Goal: Check status: Check status

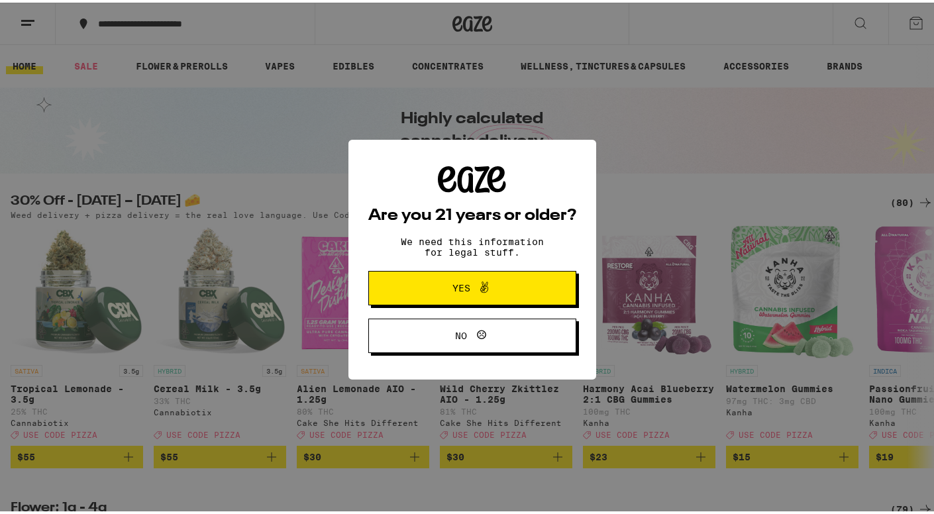
click at [478, 288] on icon at bounding box center [484, 285] width 16 height 16
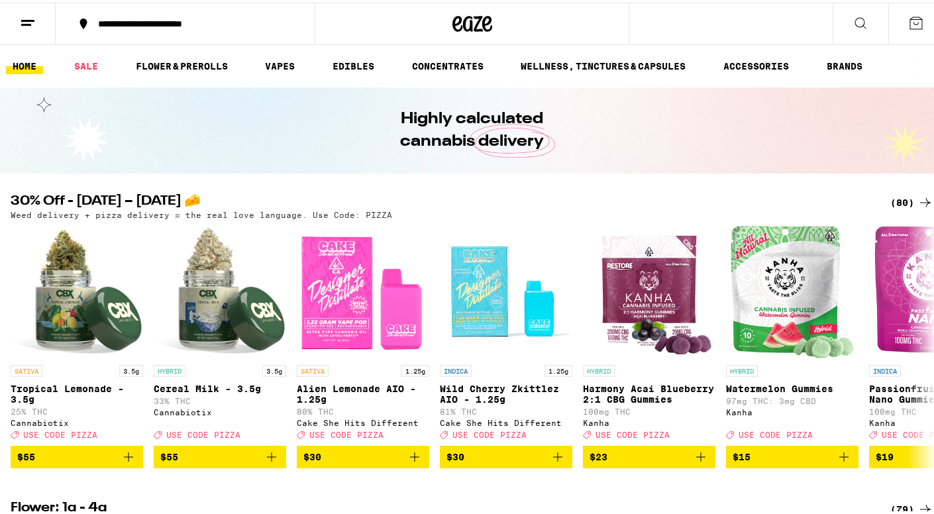
click at [25, 19] on icon at bounding box center [28, 21] width 16 height 16
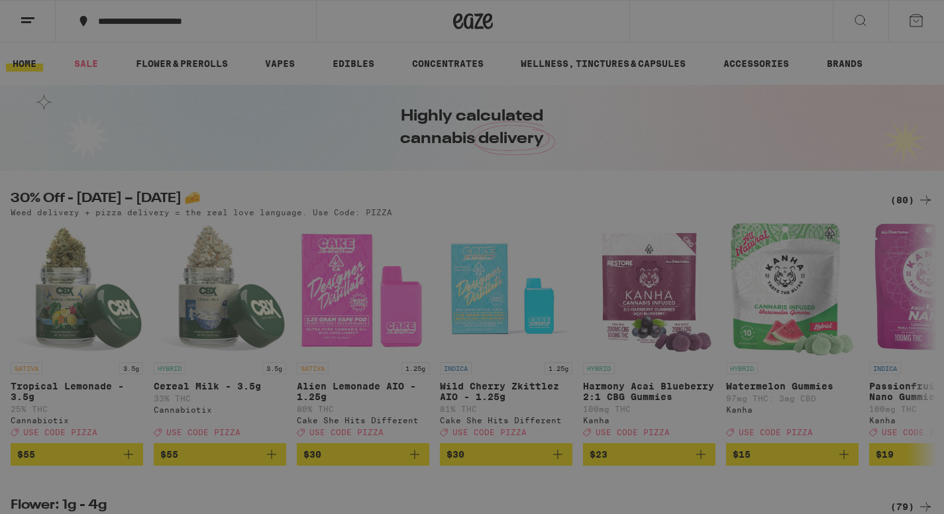
click at [178, 73] on span "Log In" at bounding box center [184, 70] width 36 height 9
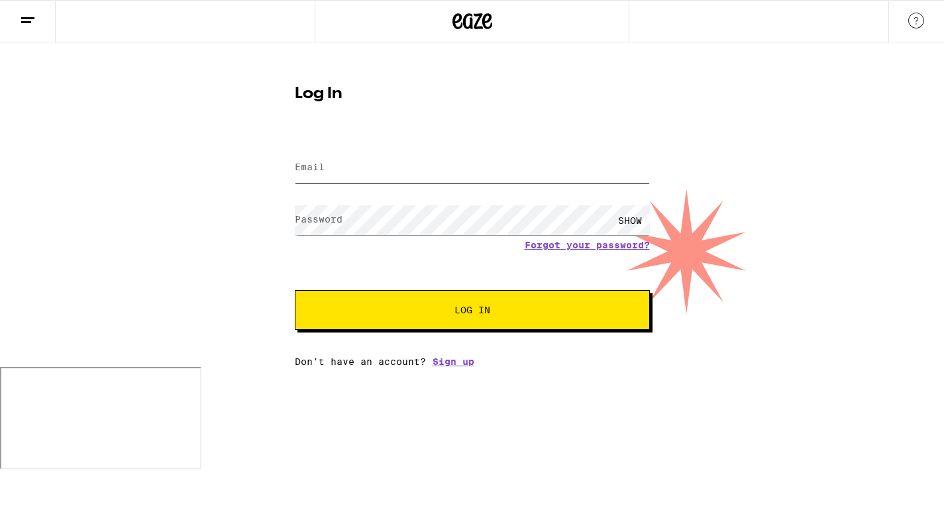
click at [334, 166] on input "Email" at bounding box center [472, 168] width 355 height 30
type input "jtaylor.goodman@gmail.com"
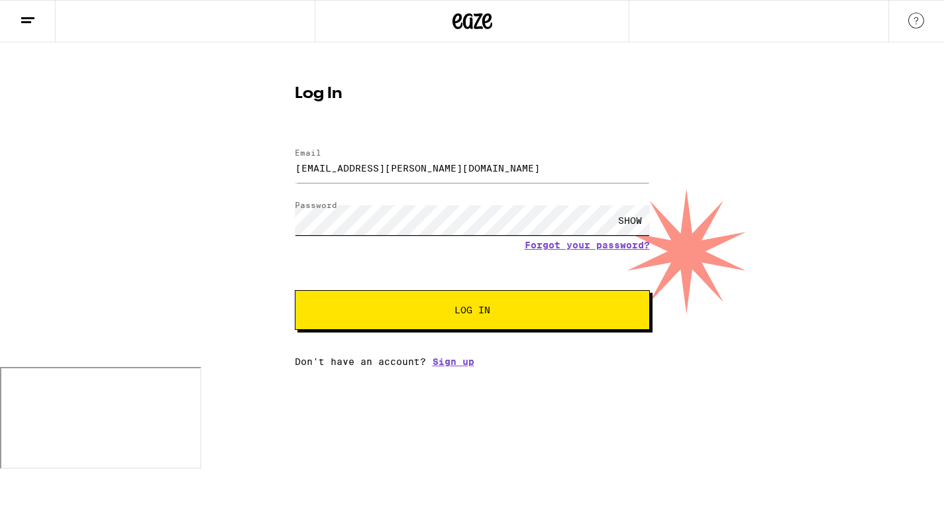
click at [295, 290] on button "Log In" at bounding box center [472, 310] width 355 height 40
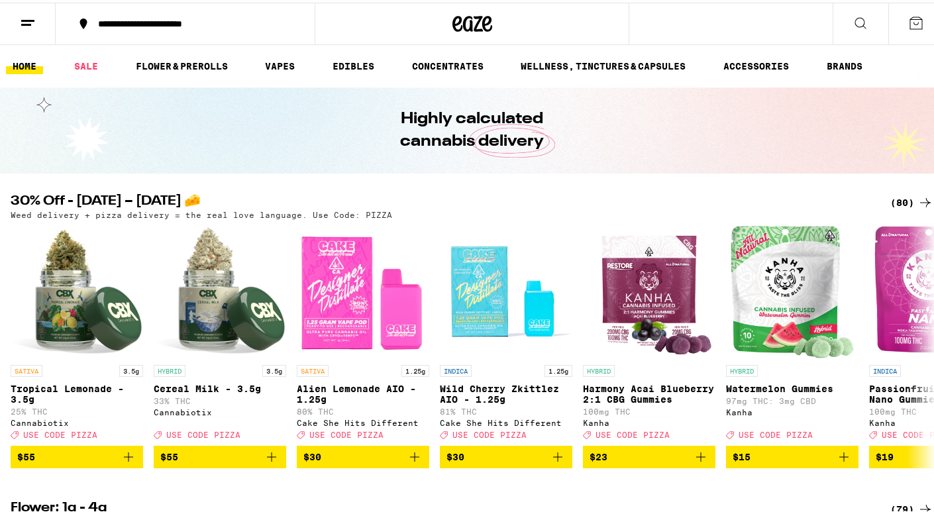
click at [40, 21] on button at bounding box center [28, 22] width 56 height 42
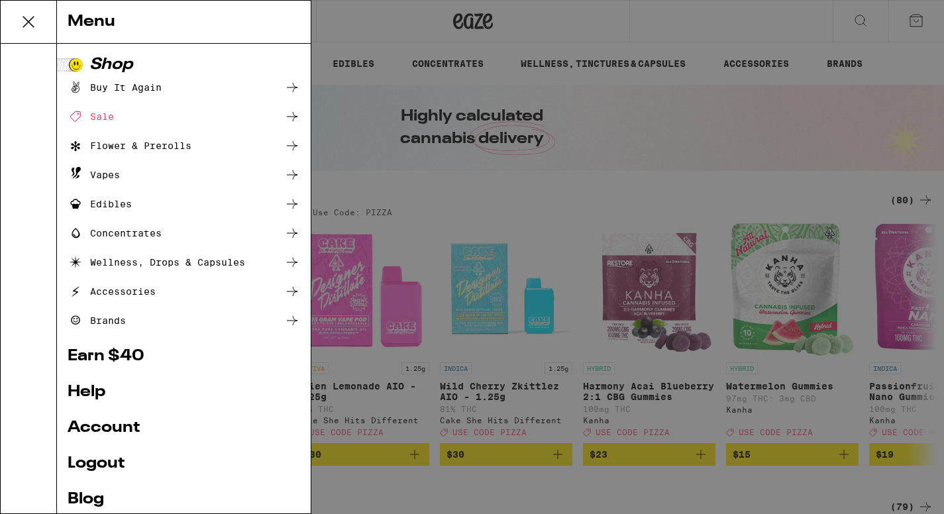
click at [111, 417] on ul "Shop Buy It Again Sale Flower & Prerolls Vapes Edibles Concentrates Wellness, D…" at bounding box center [184, 297] width 233 height 481
click at [111, 426] on link "Account" at bounding box center [184, 428] width 233 height 16
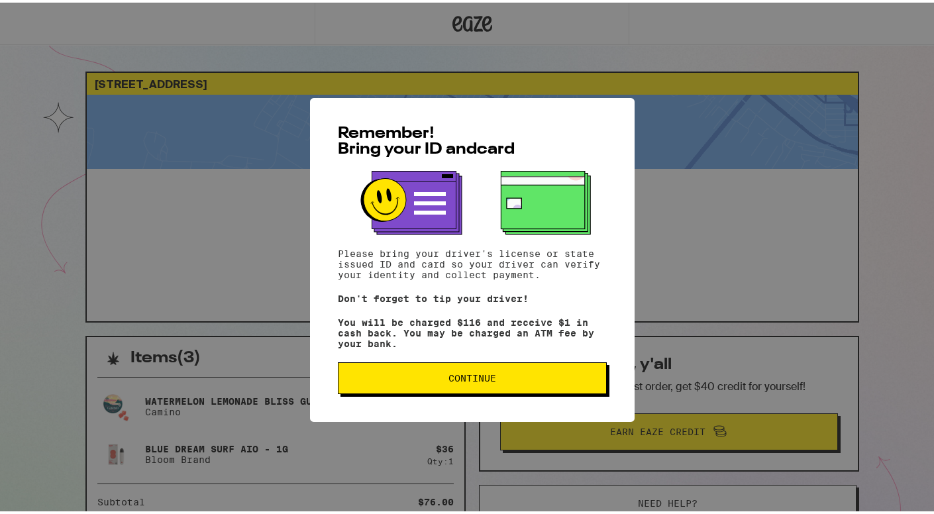
click at [466, 378] on span "Continue" at bounding box center [473, 375] width 48 height 9
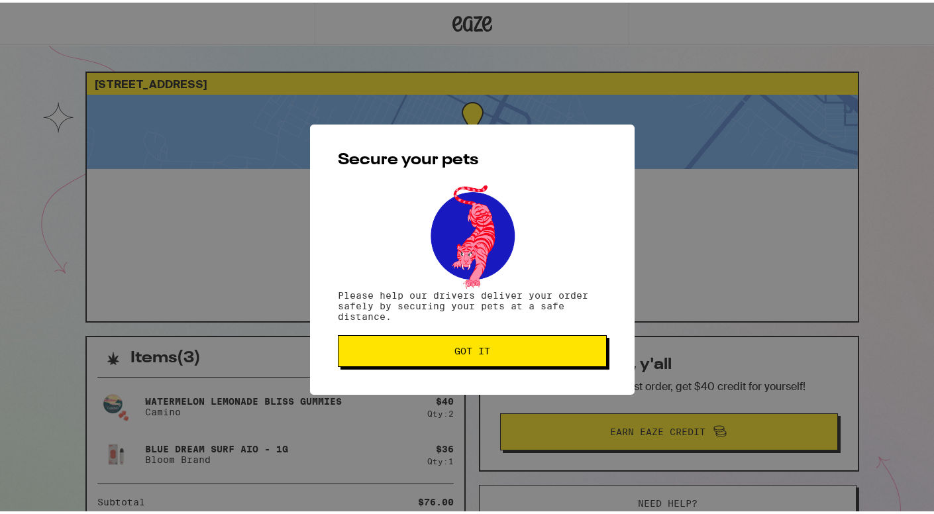
click at [478, 344] on span "Got it" at bounding box center [473, 348] width 36 height 9
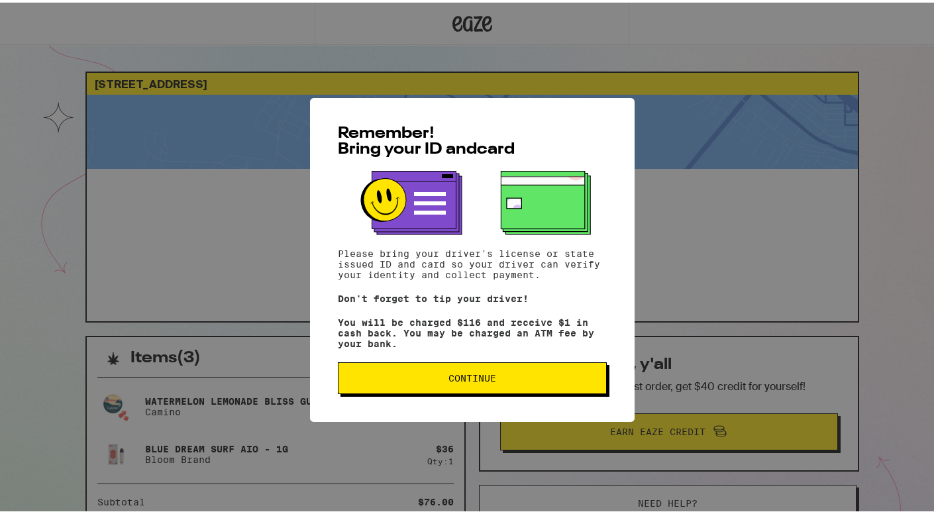
click at [493, 380] on span "Continue" at bounding box center [472, 375] width 246 height 9
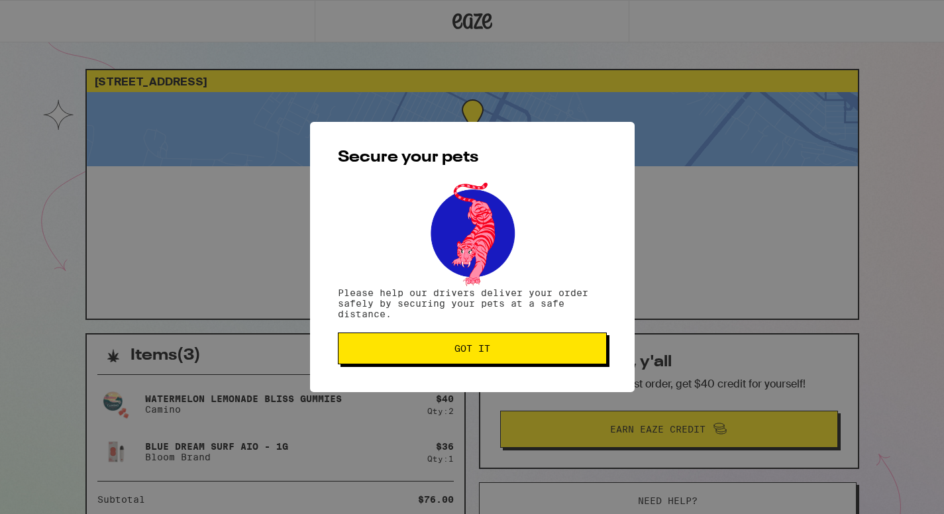
click at [435, 346] on span "Got it" at bounding box center [472, 348] width 246 height 9
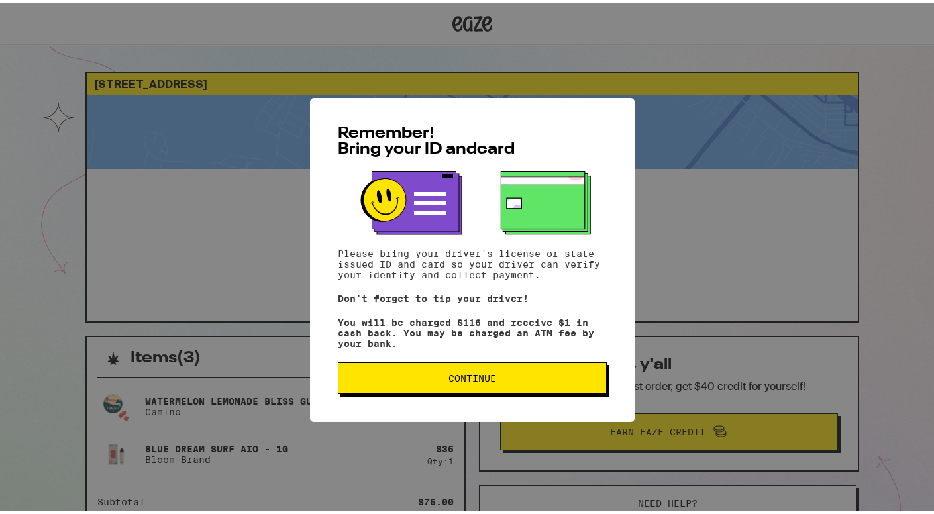
click at [467, 366] on button "Continue" at bounding box center [472, 376] width 269 height 32
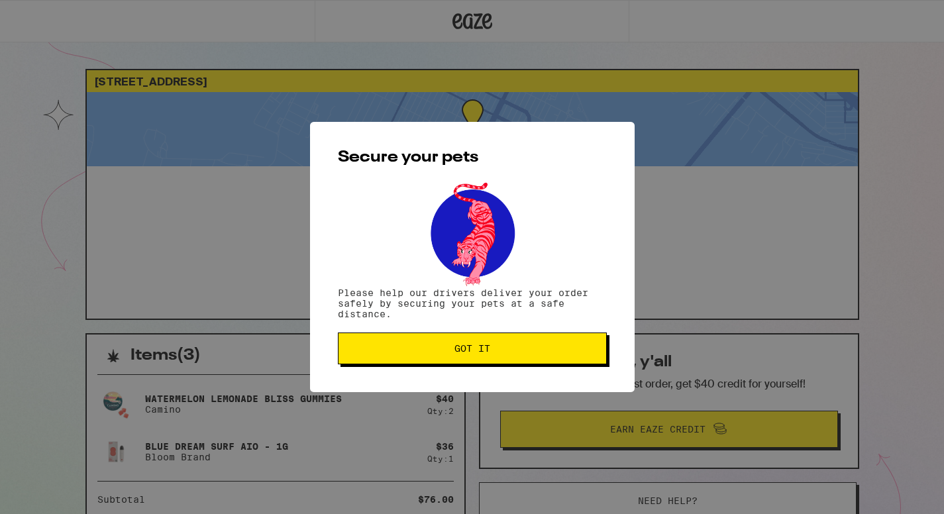
click at [476, 343] on button "Got it" at bounding box center [472, 349] width 269 height 32
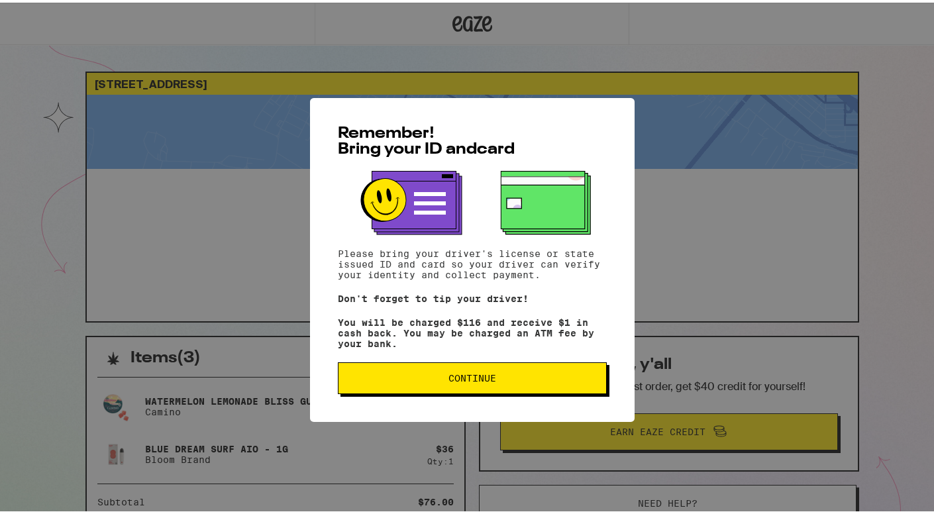
click at [468, 378] on span "Continue" at bounding box center [473, 375] width 48 height 9
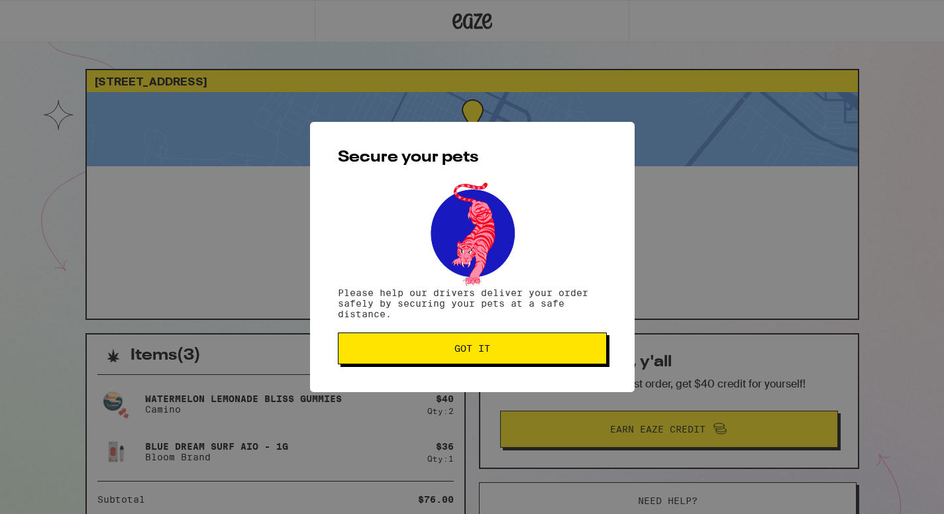
click at [480, 358] on button "Got it" at bounding box center [472, 349] width 269 height 32
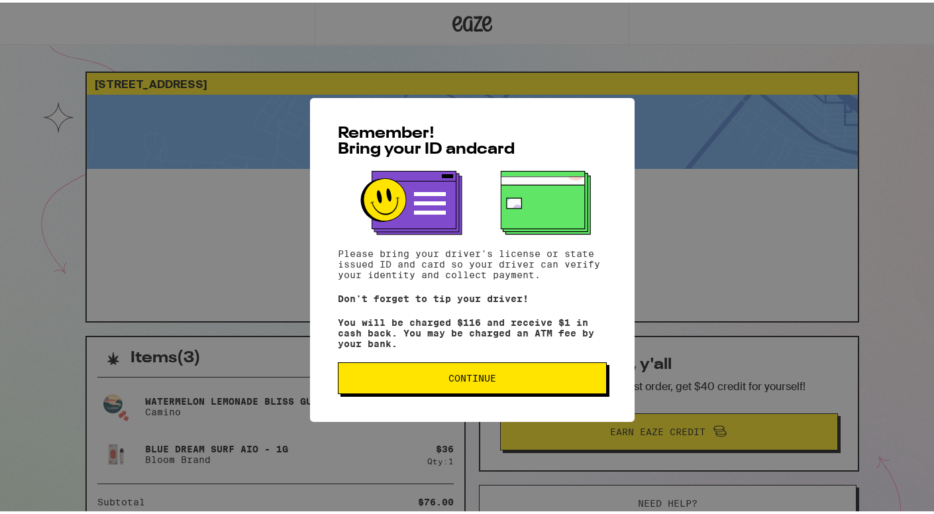
click at [466, 388] on button "Continue" at bounding box center [472, 376] width 269 height 32
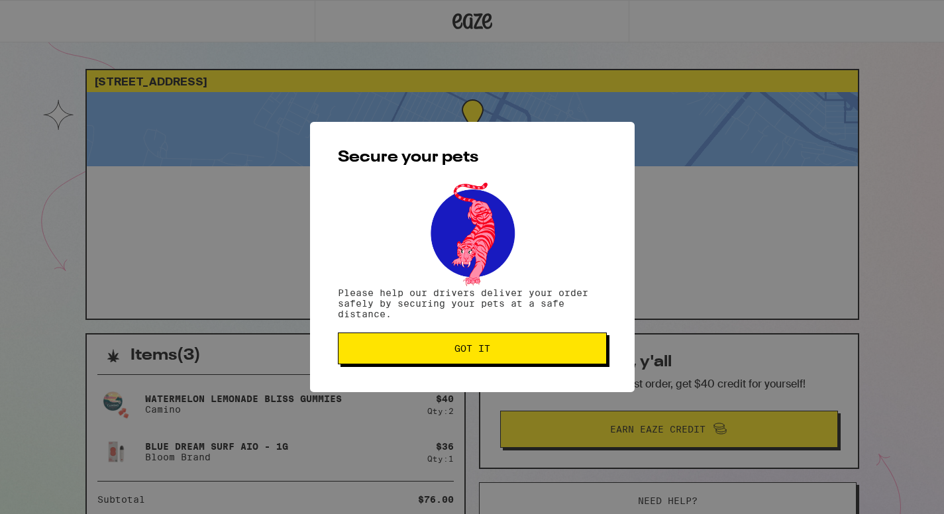
click at [475, 360] on button "Got it" at bounding box center [472, 349] width 269 height 32
